Goal: Task Accomplishment & Management: Manage account settings

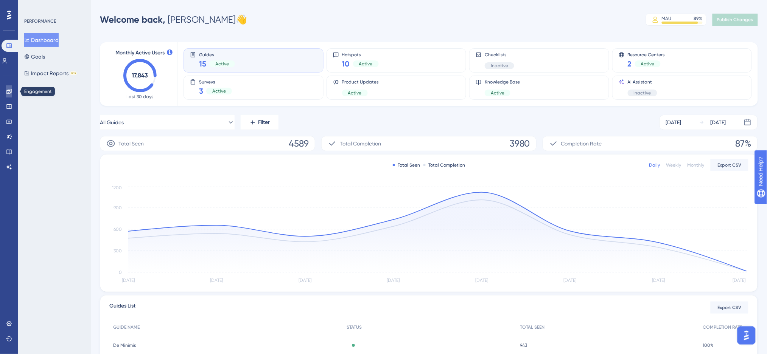
click at [12, 90] on link at bounding box center [9, 92] width 6 height 12
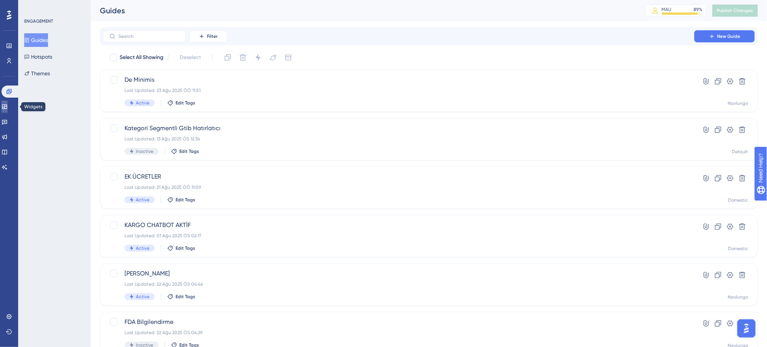
click at [8, 104] on link at bounding box center [5, 107] width 6 height 12
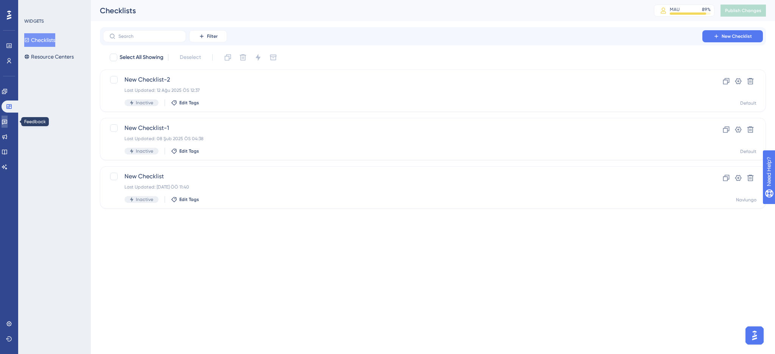
click at [8, 127] on link at bounding box center [5, 122] width 6 height 12
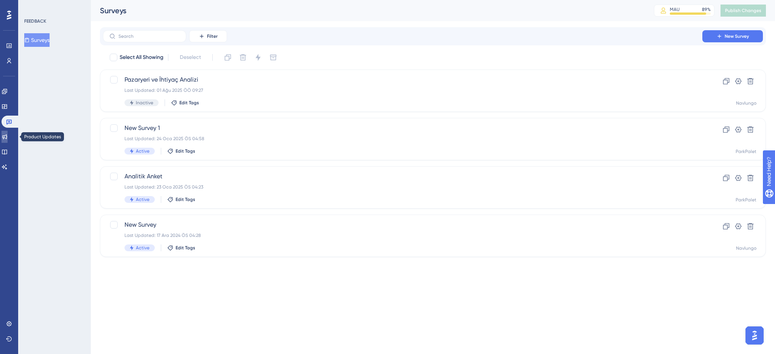
click at [8, 138] on icon at bounding box center [5, 137] width 6 height 6
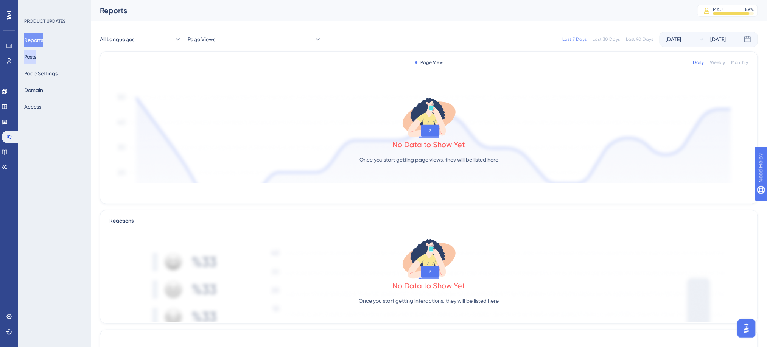
click at [36, 54] on button "Posts" at bounding box center [30, 57] width 12 height 14
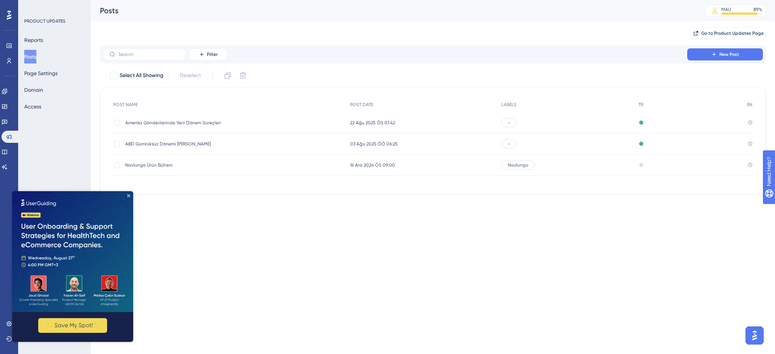
click at [126, 194] on img at bounding box center [72, 251] width 121 height 121
click at [261, 121] on div "Amerika Gönderilerinde Yeni Dönem Süreçleri [GEOGRAPHIC_DATA] Gönderilerinde Ye…" at bounding box center [227, 122] width 237 height 21
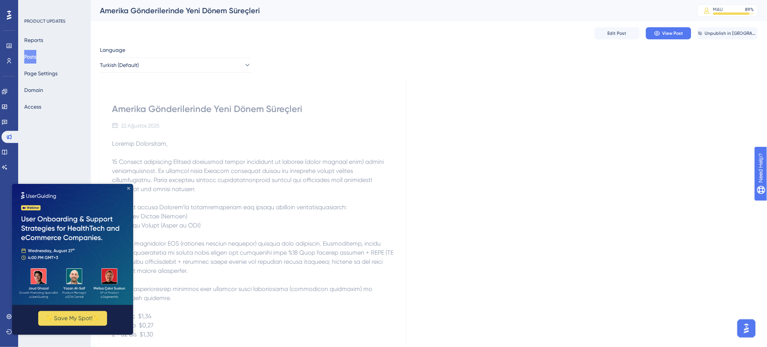
click at [128, 188] on icon "Close Preview" at bounding box center [128, 188] width 3 height 3
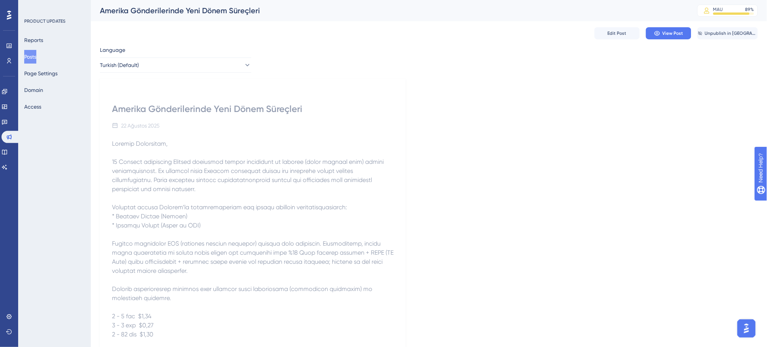
click at [271, 204] on span at bounding box center [253, 298] width 283 height 316
click at [575, 32] on span "Edit Post" at bounding box center [617, 33] width 19 height 6
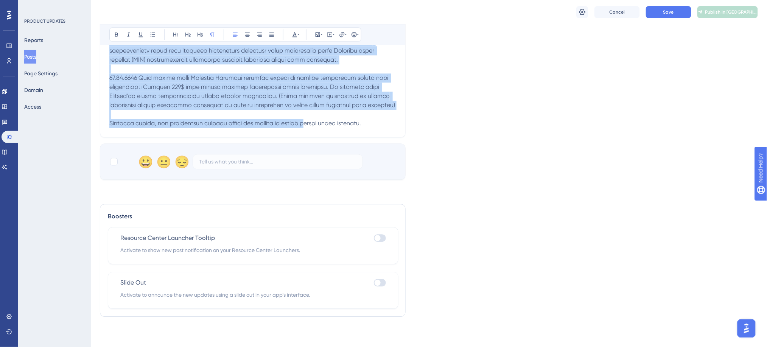
scroll to position [706, 0]
drag, startPoint x: 109, startPoint y: 64, endPoint x: 409, endPoint y: 157, distance: 313.3
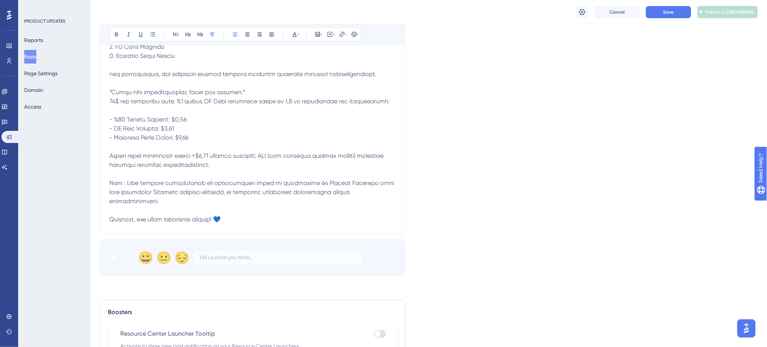
scroll to position [284, 0]
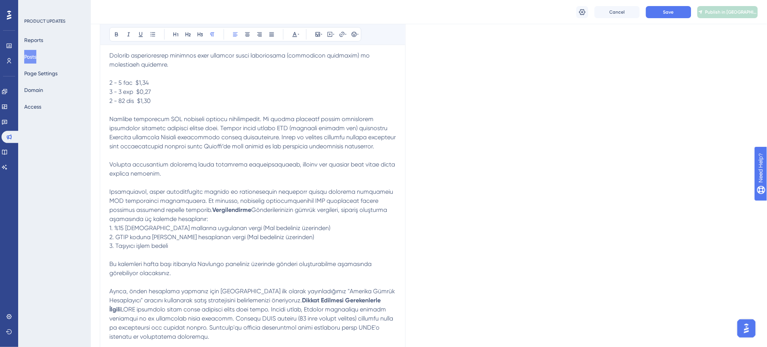
click at [285, 213] on p "Vergilendirme Gönderilerinizin gümrük vergileri, sipariş oluşturma aşamasında ü…" at bounding box center [252, 192] width 287 height 572
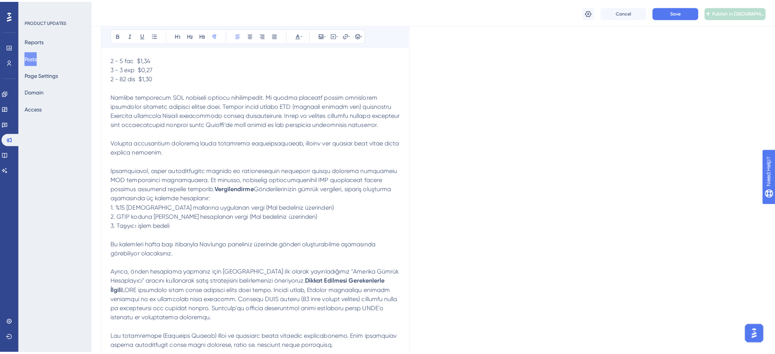
scroll to position [308, 0]
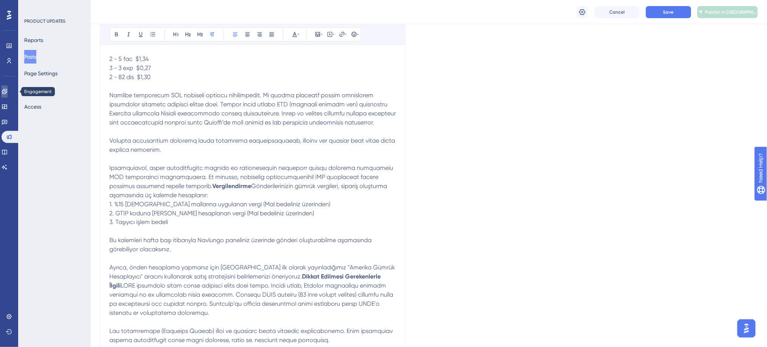
click at [7, 93] on icon at bounding box center [4, 91] width 5 height 5
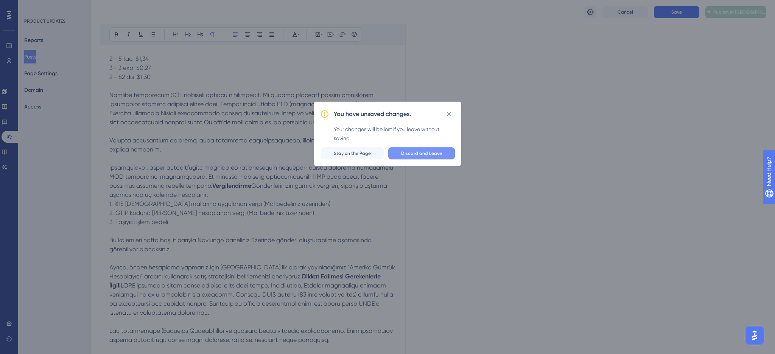
click at [422, 152] on span "Discard and Leave" at bounding box center [421, 154] width 41 height 6
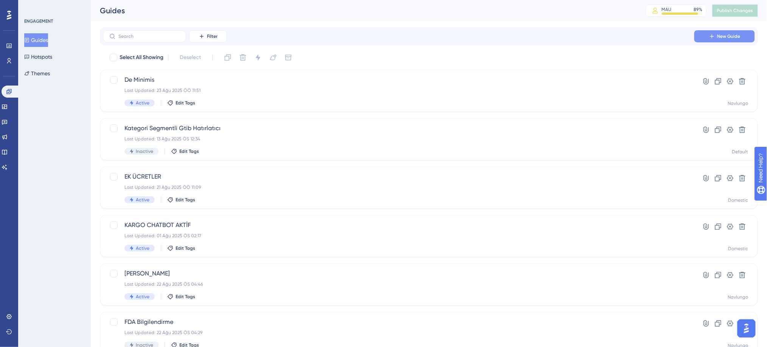
click at [575, 38] on span "New Guide" at bounding box center [728, 36] width 23 height 6
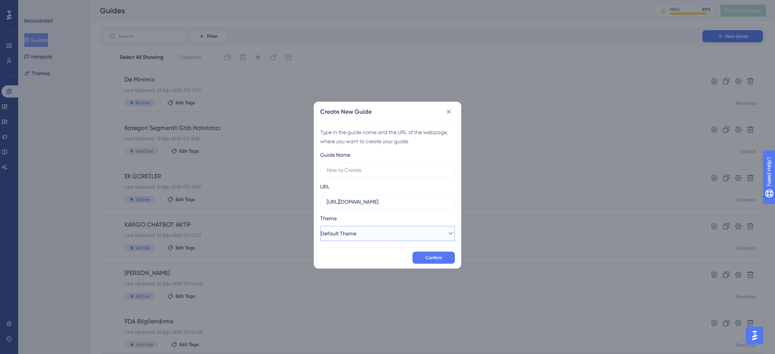
click at [373, 230] on button "Default Theme" at bounding box center [387, 233] width 135 height 15
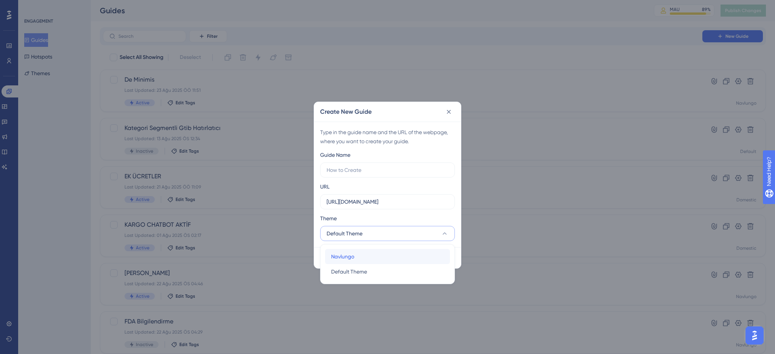
click at [354, 260] on span "Navlungo" at bounding box center [342, 256] width 23 height 9
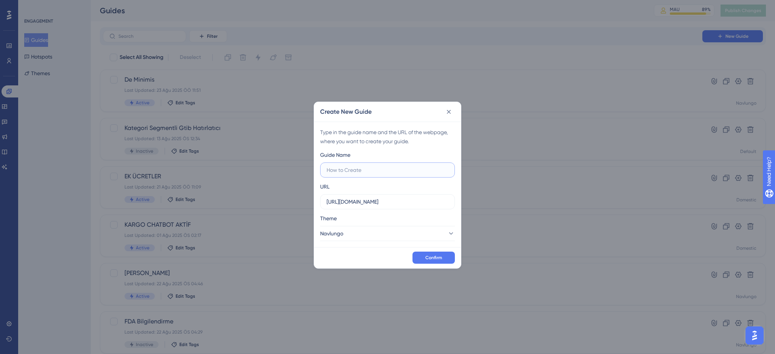
click at [372, 172] on input "text" at bounding box center [387, 170] width 122 height 8
type input "Amerika Bilgilendirme"
click at [432, 260] on span "Confirm" at bounding box center [433, 258] width 17 height 6
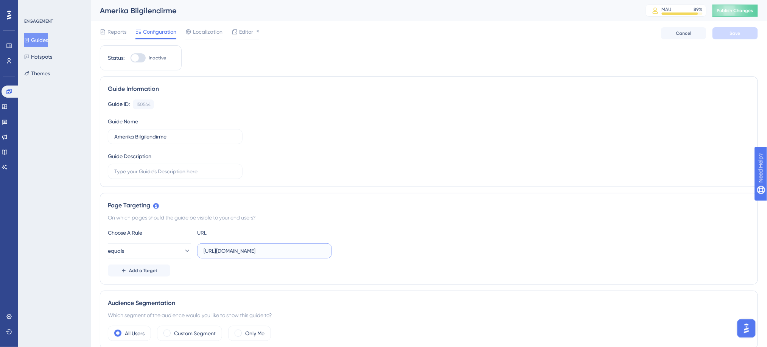
click at [236, 254] on input "[URL][DOMAIN_NAME]" at bounding box center [265, 251] width 122 height 8
click at [264, 266] on div "Audience Segmentation Which segment of the audience would you like to show this…" at bounding box center [429, 320] width 658 height 58
click at [575, 10] on span "Publish Changes" at bounding box center [735, 11] width 36 height 6
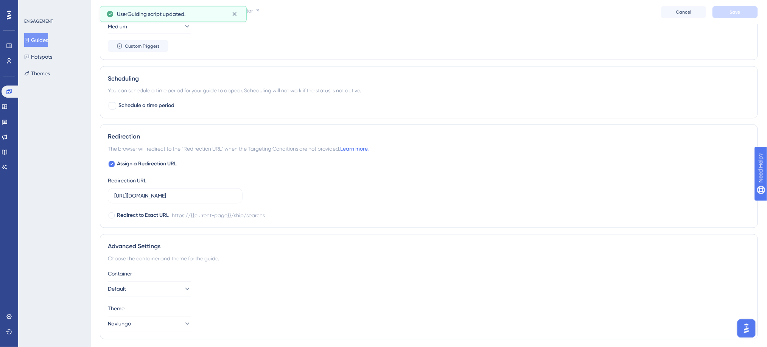
scroll to position [459, 0]
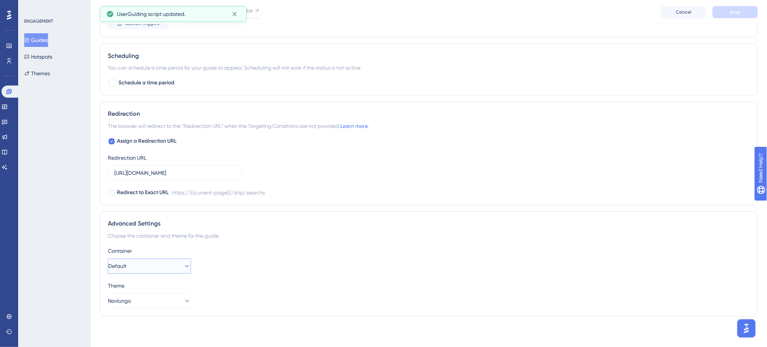
click at [173, 266] on button "Default" at bounding box center [149, 266] width 83 height 15
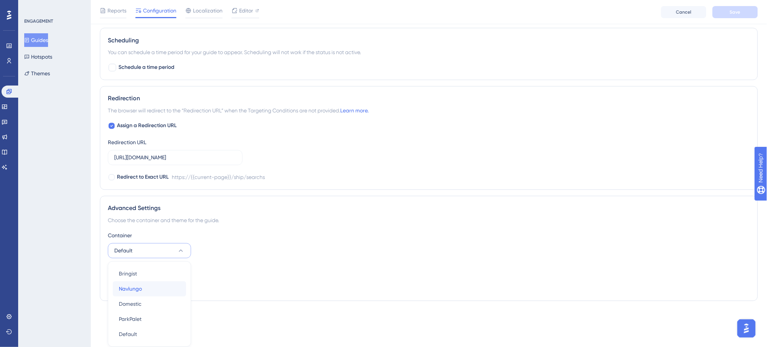
click at [157, 266] on div "Navlungo Navlungo" at bounding box center [149, 288] width 61 height 15
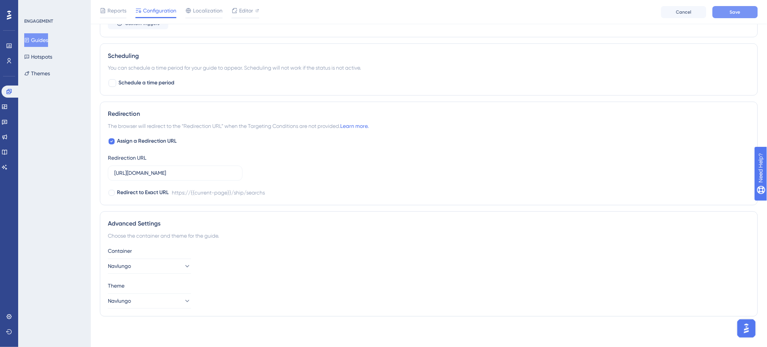
click at [575, 16] on button "Save" at bounding box center [734, 12] width 45 height 12
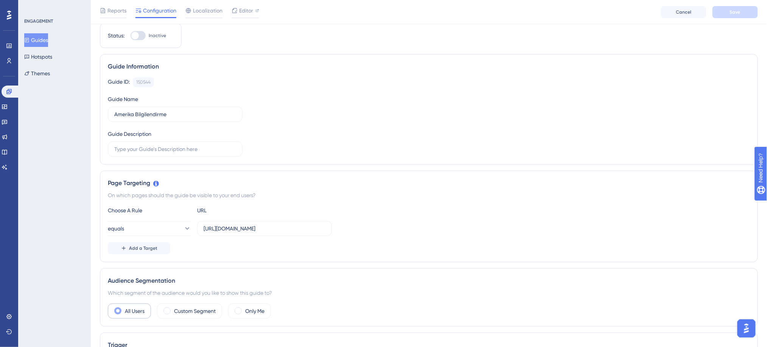
scroll to position [0, 0]
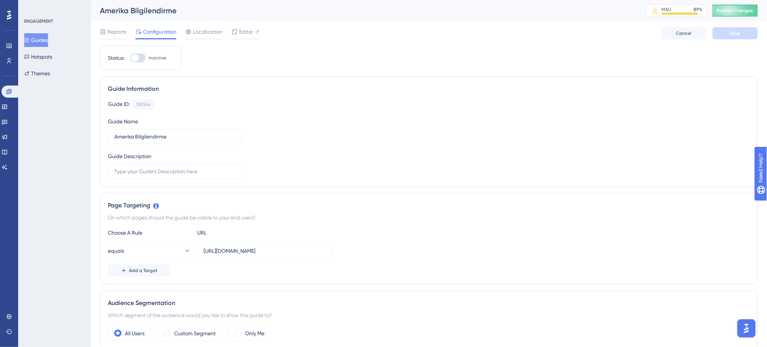
click at [143, 54] on div at bounding box center [138, 57] width 15 height 9
click at [131, 58] on input "Inactive" at bounding box center [130, 58] width 0 height 0
checkbox input "true"
click at [575, 33] on span "Save" at bounding box center [735, 33] width 11 height 6
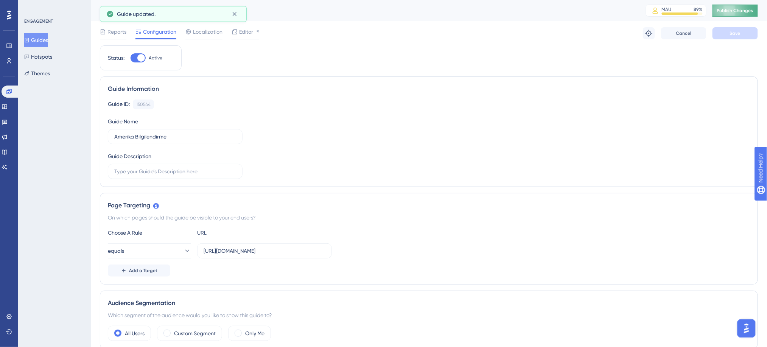
click at [575, 8] on span "Publish Changes" at bounding box center [735, 11] width 36 height 6
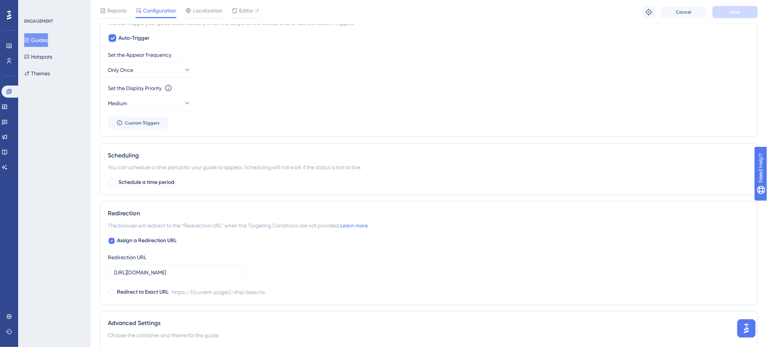
scroll to position [371, 0]
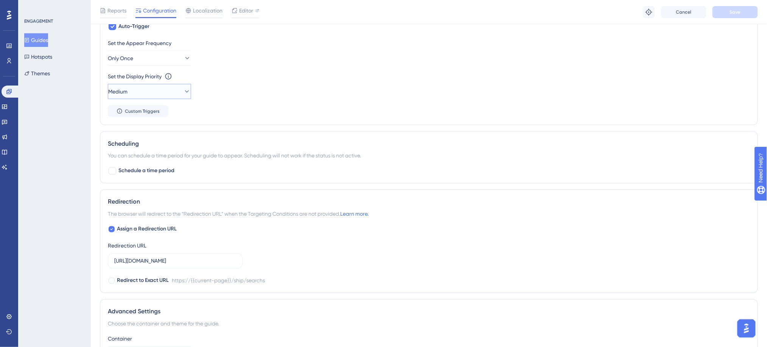
click at [163, 97] on button "Medium" at bounding box center [149, 91] width 83 height 15
click at [159, 161] on div "Highest Highest" at bounding box center [149, 159] width 61 height 15
click at [575, 11] on span "Save" at bounding box center [735, 12] width 11 height 6
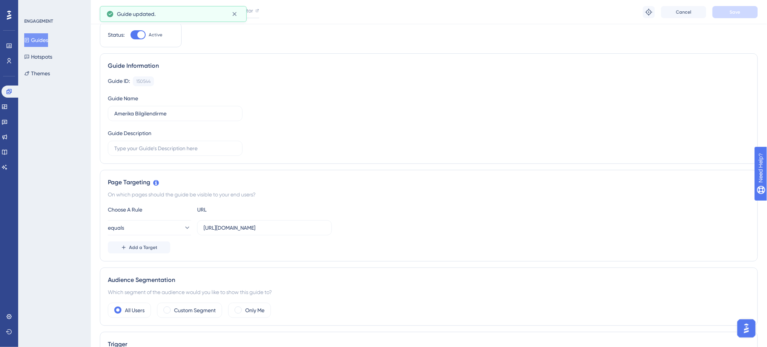
scroll to position [0, 0]
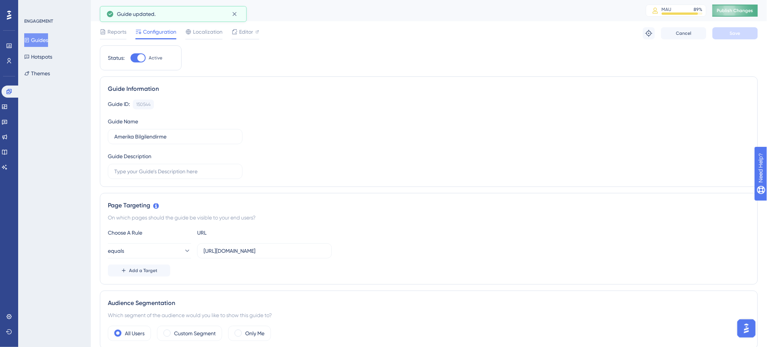
click at [575, 15] on button "Publish Changes" at bounding box center [734, 11] width 45 height 12
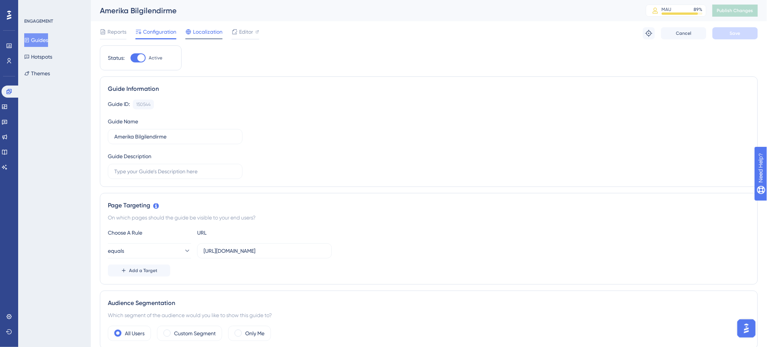
click at [210, 33] on span "Localization" at bounding box center [208, 31] width 30 height 9
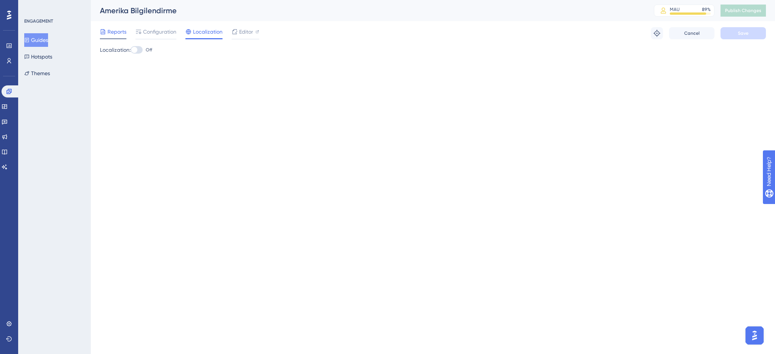
click at [121, 31] on span "Reports" at bounding box center [116, 31] width 19 height 9
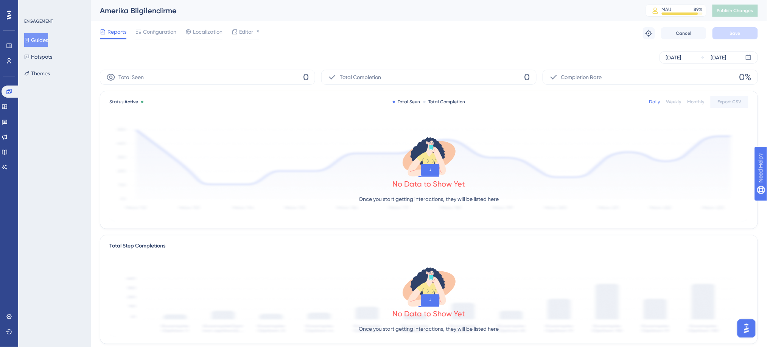
click at [47, 40] on button "Guides" at bounding box center [36, 40] width 24 height 14
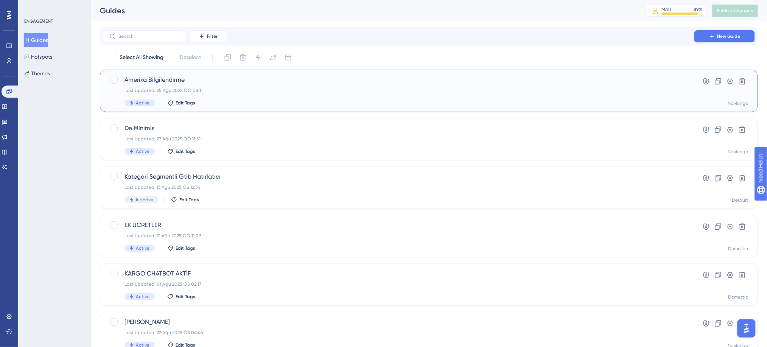
click at [165, 82] on span "Amerika Bilgilendirme" at bounding box center [398, 79] width 548 height 9
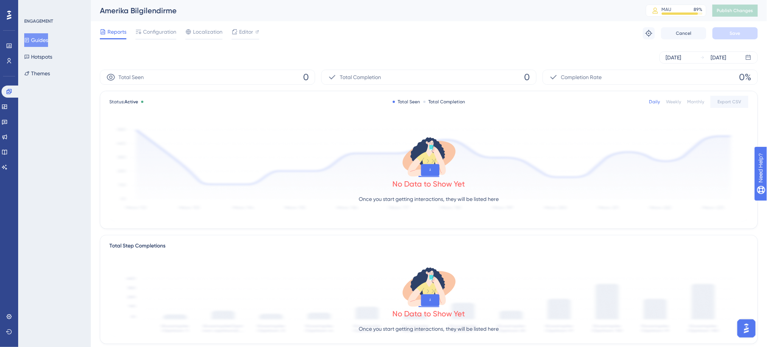
click at [45, 42] on button "Guides" at bounding box center [36, 40] width 24 height 14
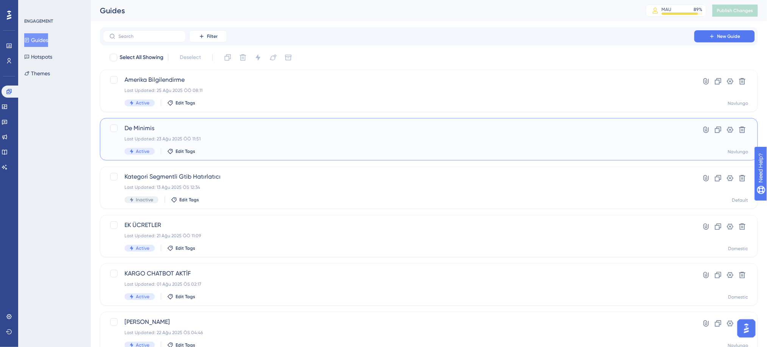
click at [173, 138] on div "Last Updated: 23 Ağu 2025 ÖÖ 11:51" at bounding box center [398, 139] width 548 height 6
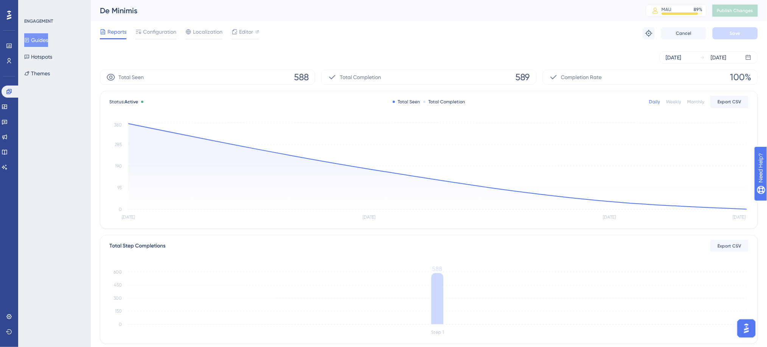
click at [44, 40] on button "Guides" at bounding box center [36, 40] width 24 height 14
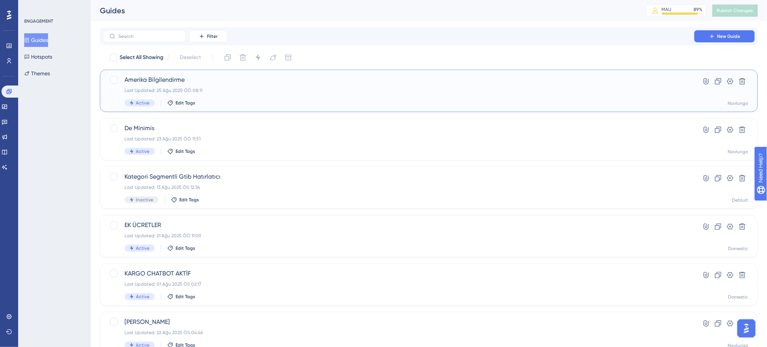
click at [176, 95] on div "Amerika Bilgilendirme Last Updated: 25 Ağu 2025 ÖÖ 08:11 Active Edit Tags" at bounding box center [398, 90] width 548 height 31
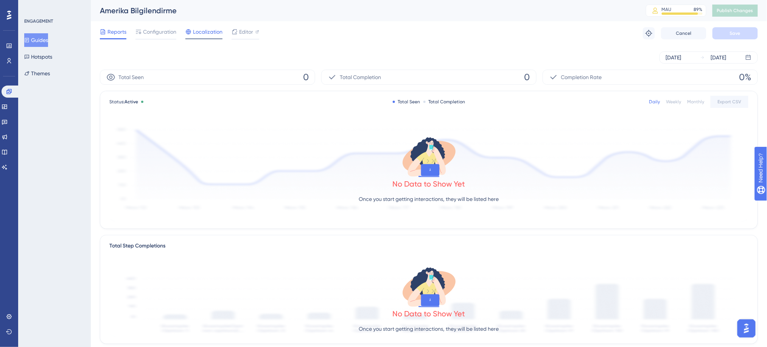
click at [200, 33] on span "Localization" at bounding box center [208, 31] width 30 height 9
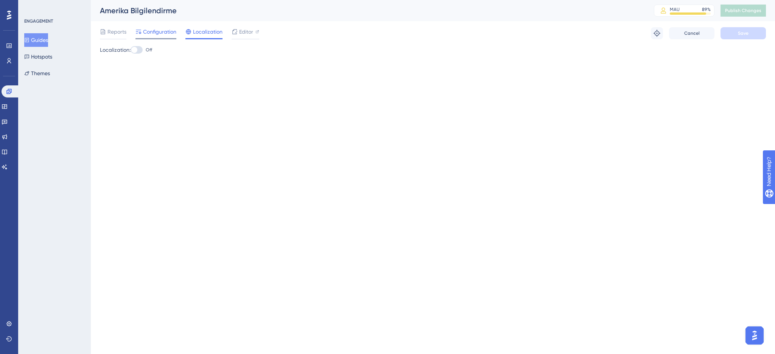
click at [162, 32] on span "Configuration" at bounding box center [159, 31] width 33 height 9
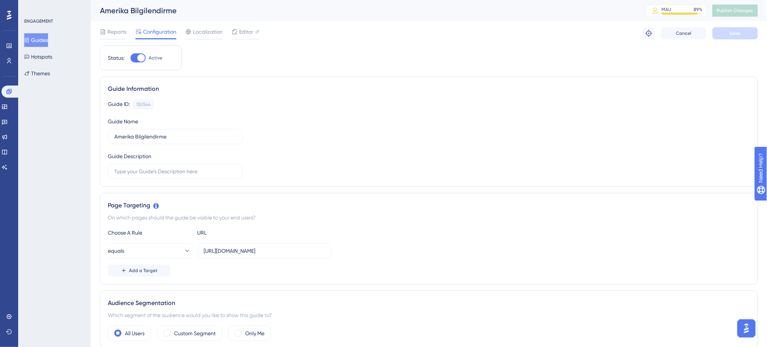
click at [46, 39] on button "Guides" at bounding box center [36, 40] width 24 height 14
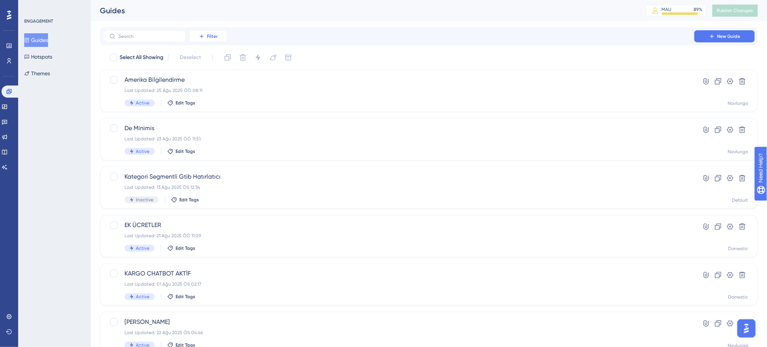
click at [214, 36] on span "Filter" at bounding box center [212, 36] width 11 height 6
click at [224, 103] on div "Status Status" at bounding box center [215, 103] width 31 height 15
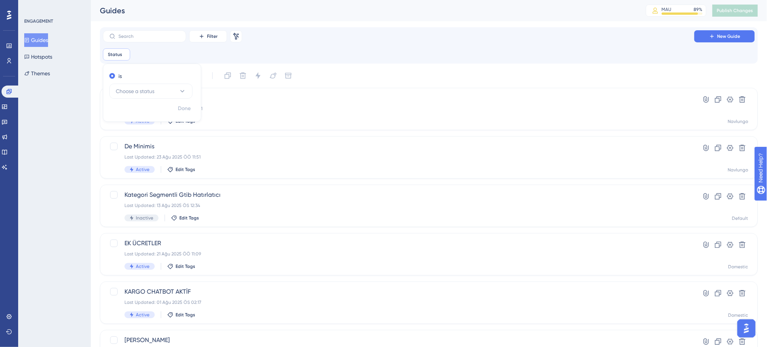
click at [169, 99] on div "is Choose a status" at bounding box center [152, 86] width 98 height 32
click at [169, 95] on button "Choose a status" at bounding box center [150, 91] width 83 height 15
click at [166, 113] on div "Active Active" at bounding box center [150, 114] width 61 height 15
click at [183, 108] on span "Done" at bounding box center [184, 108] width 13 height 9
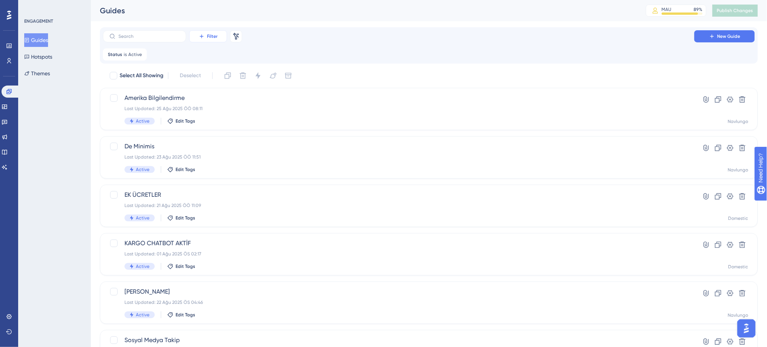
click at [211, 33] on span "Filter" at bounding box center [212, 36] width 11 height 6
click at [221, 91] on span "Containers" at bounding box center [213, 88] width 26 height 9
click at [219, 97] on button "Choose a container" at bounding box center [212, 91] width 83 height 15
click at [214, 155] on div "Navlungo Navlungo" at bounding box center [212, 152] width 61 height 15
click at [244, 118] on span "Done" at bounding box center [246, 120] width 13 height 9
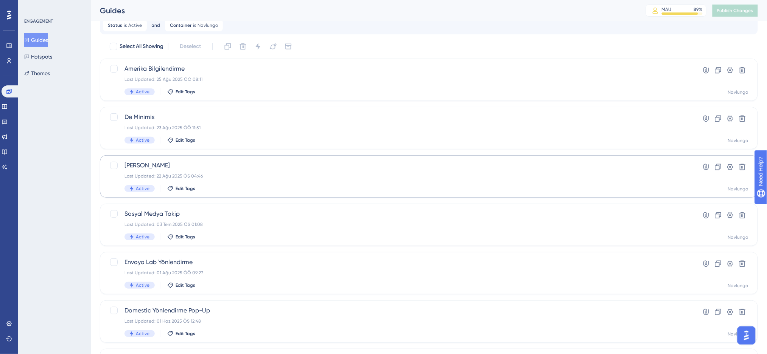
scroll to position [30, 0]
click at [191, 177] on div "Last Updated: 22 Ağu 2025 ÖS 04:46" at bounding box center [398, 176] width 548 height 6
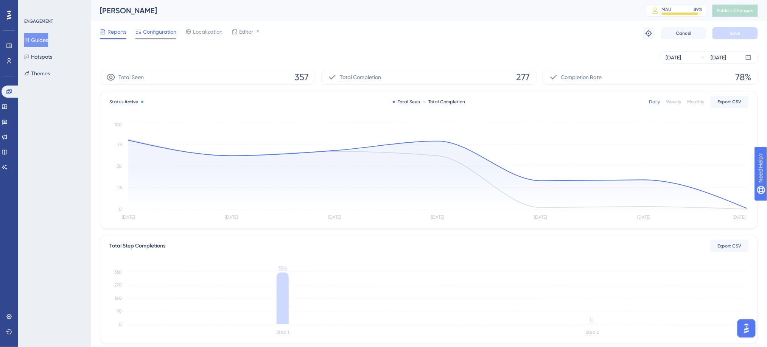
click at [149, 35] on span "Configuration" at bounding box center [159, 31] width 33 height 9
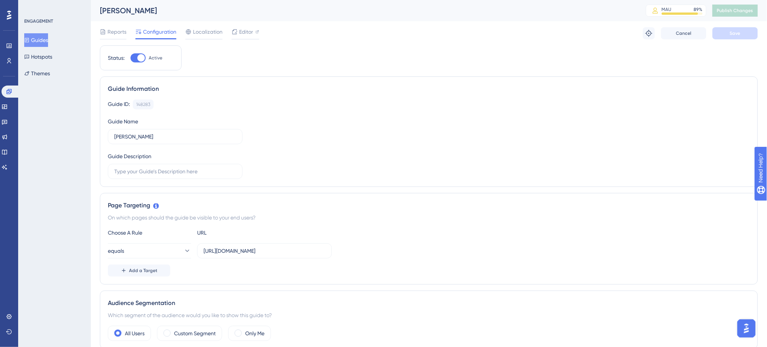
click at [137, 54] on div at bounding box center [138, 57] width 15 height 9
click at [131, 58] on input "Active" at bounding box center [130, 58] width 0 height 0
checkbox input "false"
click at [575, 36] on span "Save" at bounding box center [735, 33] width 11 height 6
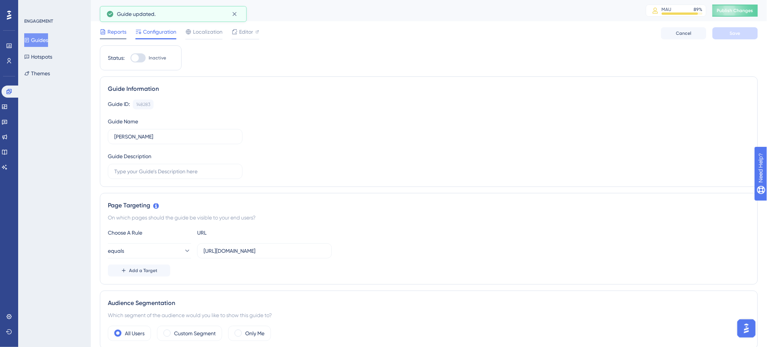
click at [115, 36] on span "Reports" at bounding box center [116, 31] width 19 height 9
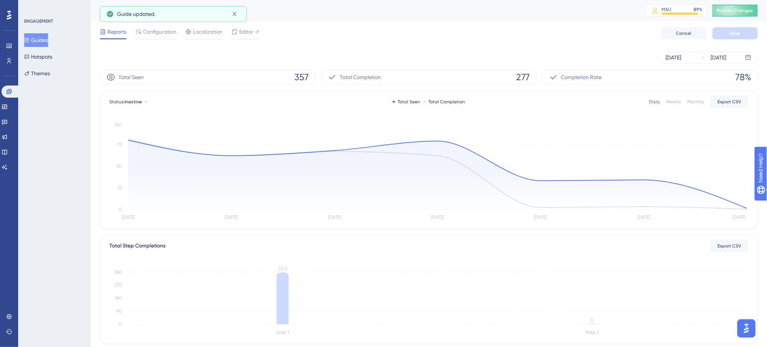
click at [48, 40] on button "Guides" at bounding box center [36, 40] width 24 height 14
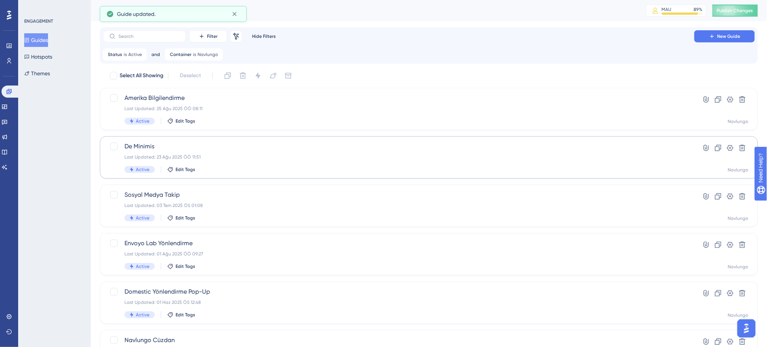
scroll to position [10, 0]
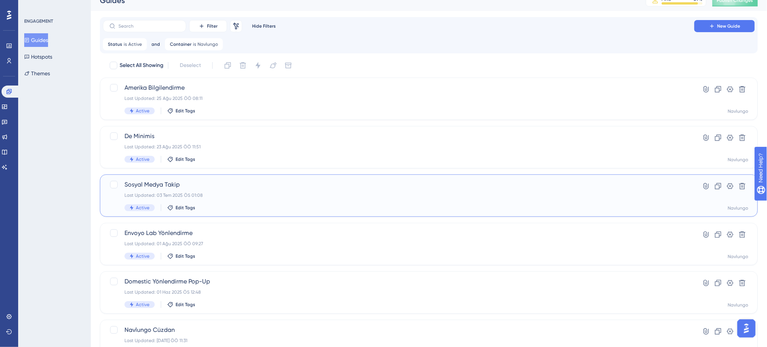
click at [225, 191] on div "Sosyal Medya Takip Last Updated: 03 Tem 2025 ÖS 01:08 Active Edit Tags" at bounding box center [398, 195] width 548 height 31
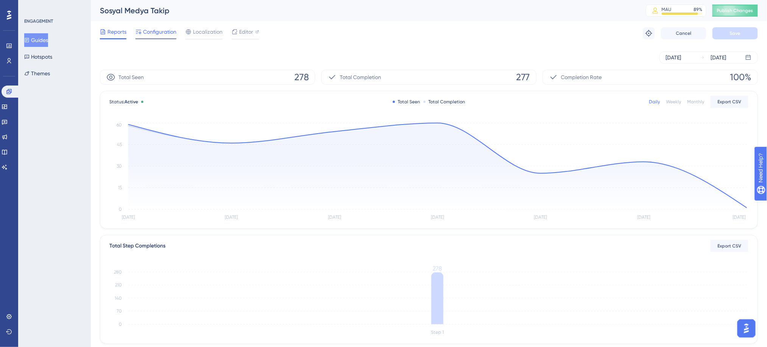
click at [171, 33] on span "Configuration" at bounding box center [159, 31] width 33 height 9
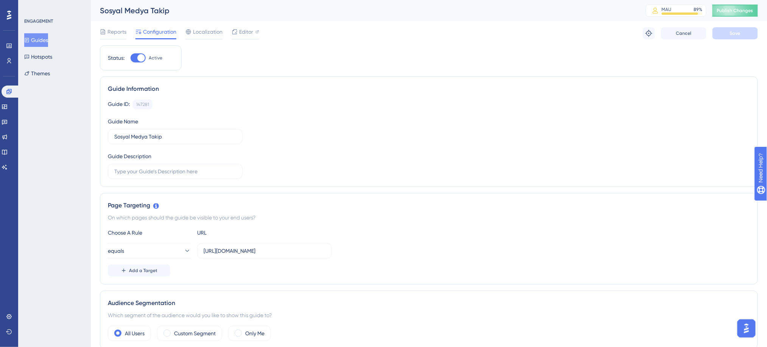
click at [134, 57] on div at bounding box center [138, 57] width 15 height 9
click at [131, 58] on input "Active" at bounding box center [130, 58] width 0 height 0
checkbox input "false"
click at [575, 35] on button "Save" at bounding box center [734, 33] width 45 height 12
click at [118, 36] on span "Reports" at bounding box center [116, 31] width 19 height 9
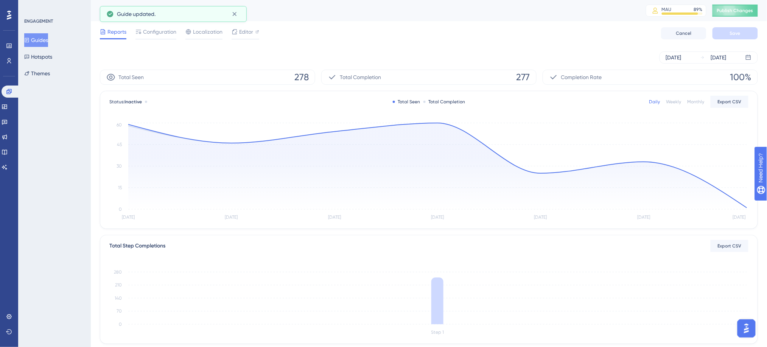
click at [34, 38] on button "Guides" at bounding box center [36, 40] width 24 height 14
